Goal: Find specific page/section: Find specific page/section

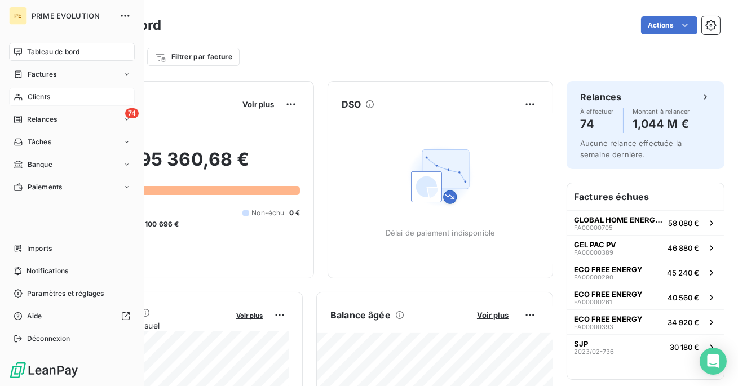
click at [50, 94] on div "Clients" at bounding box center [72, 97] width 126 height 18
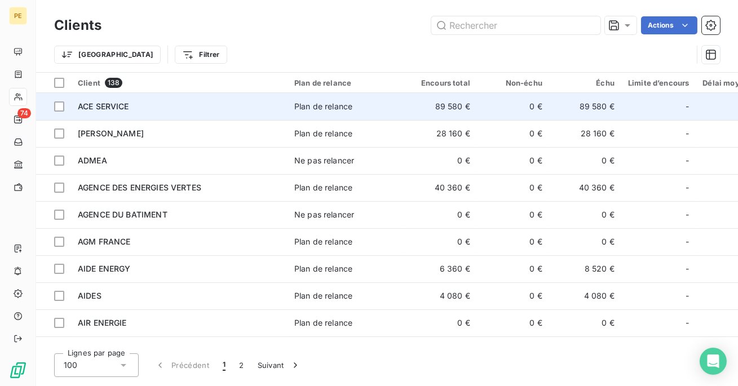
click at [272, 112] on div "ACE SERVICE" at bounding box center [179, 106] width 203 height 11
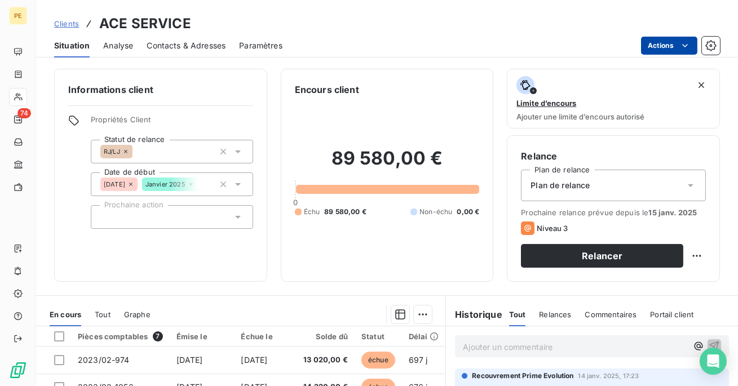
click at [653, 48] on html "PE 74 Clients ACE SERVICE Situation Analyse Contacts & Adresses Paramètres Acti…" at bounding box center [369, 193] width 738 height 386
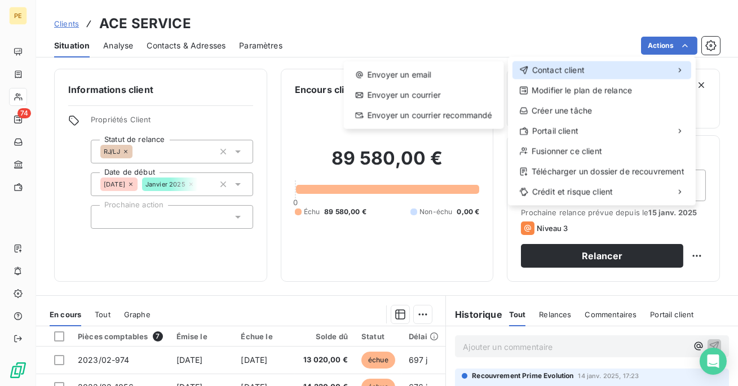
click at [601, 72] on div "Contact client" at bounding box center [601, 70] width 179 height 18
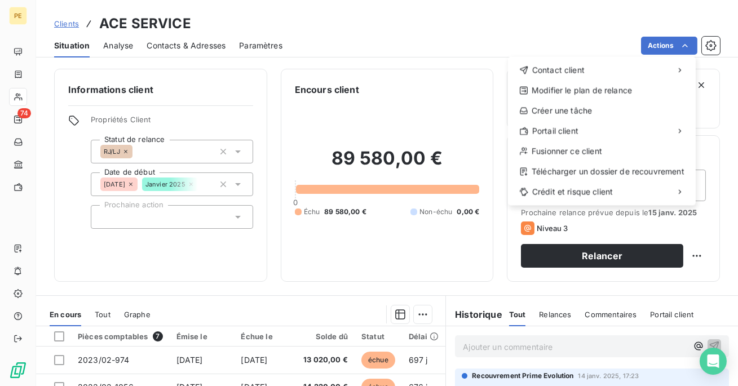
click at [556, 39] on html "PE 74 Clients ACE SERVICE Situation Analyse Contacts & Adresses Paramètres Acti…" at bounding box center [369, 193] width 738 height 386
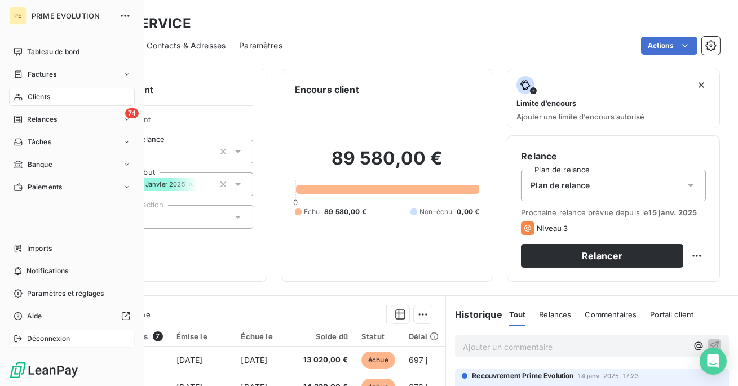
click at [24, 338] on div "Déconnexion" at bounding box center [72, 339] width 126 height 18
